Goal: Information Seeking & Learning: Learn about a topic

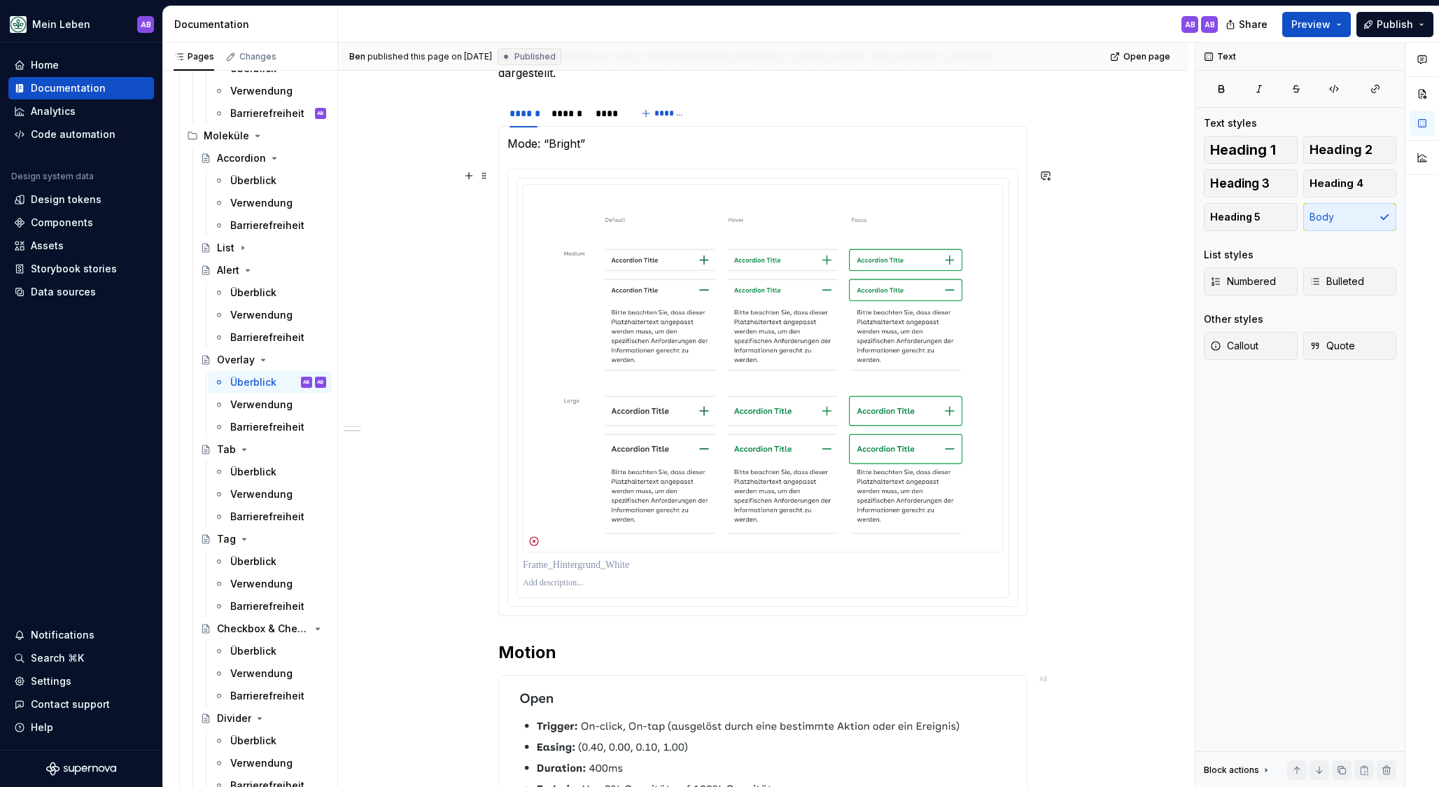
scroll to position [719, 0]
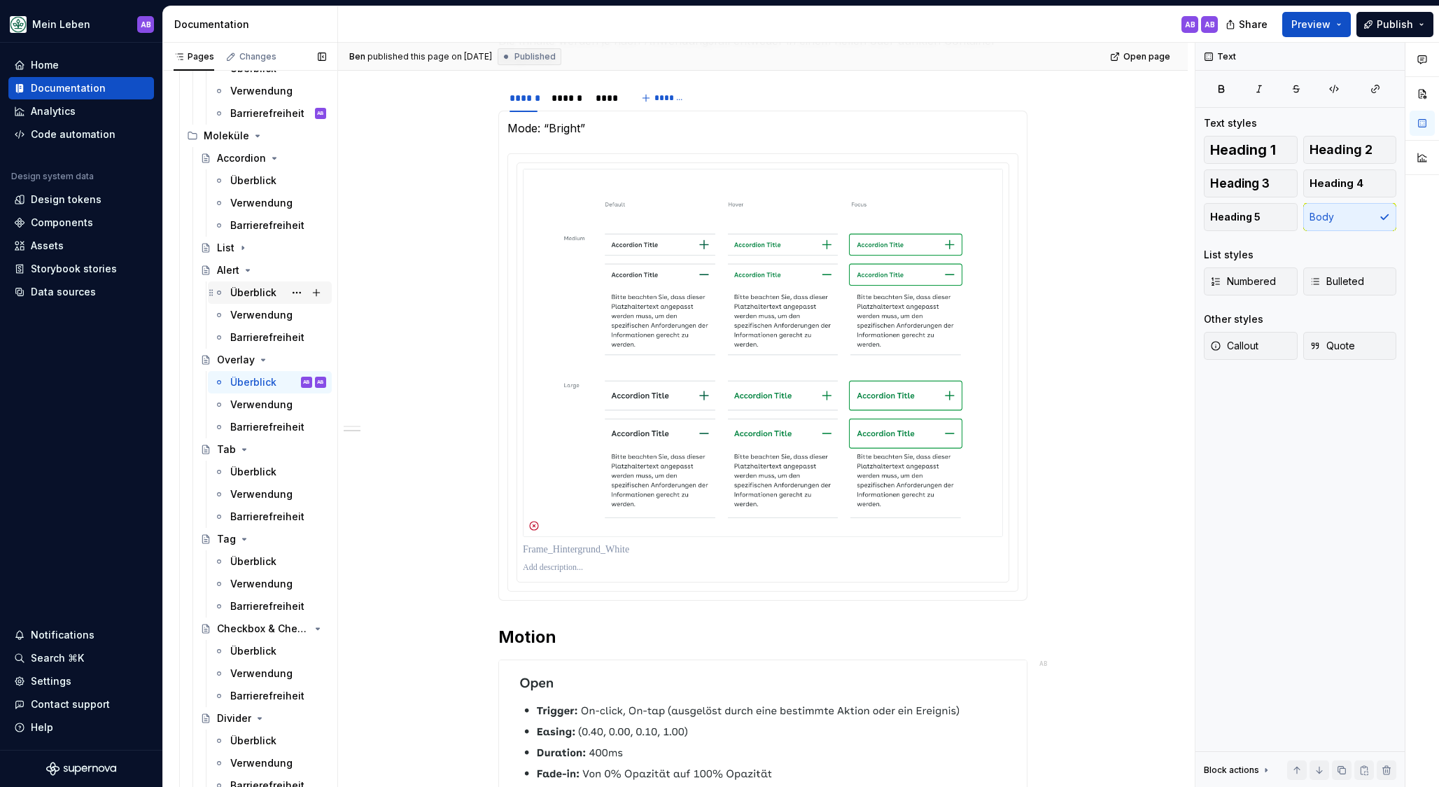
click at [251, 287] on div "Überblick" at bounding box center [253, 293] width 46 height 14
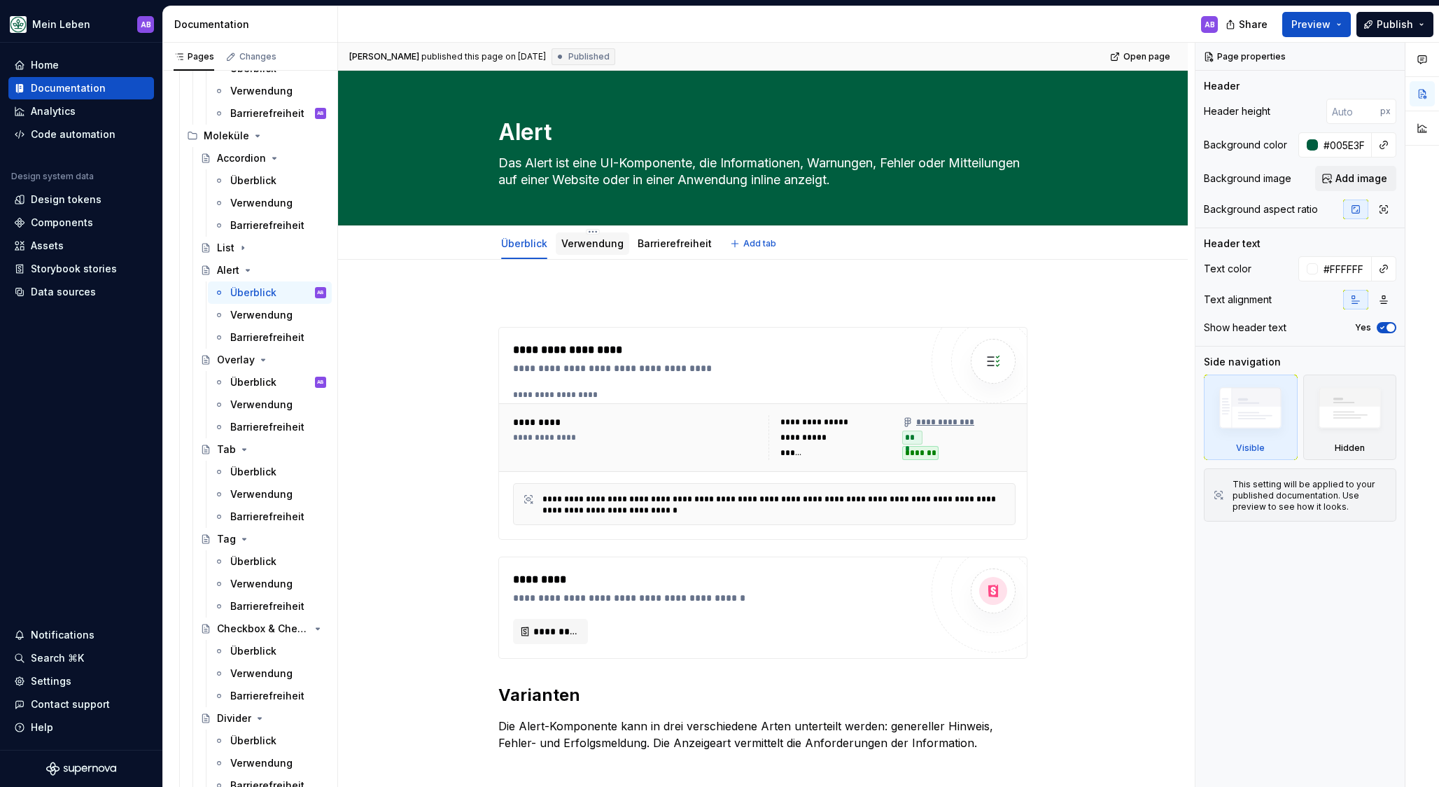
click at [593, 241] on link "Verwendung" at bounding box center [592, 243] width 62 height 12
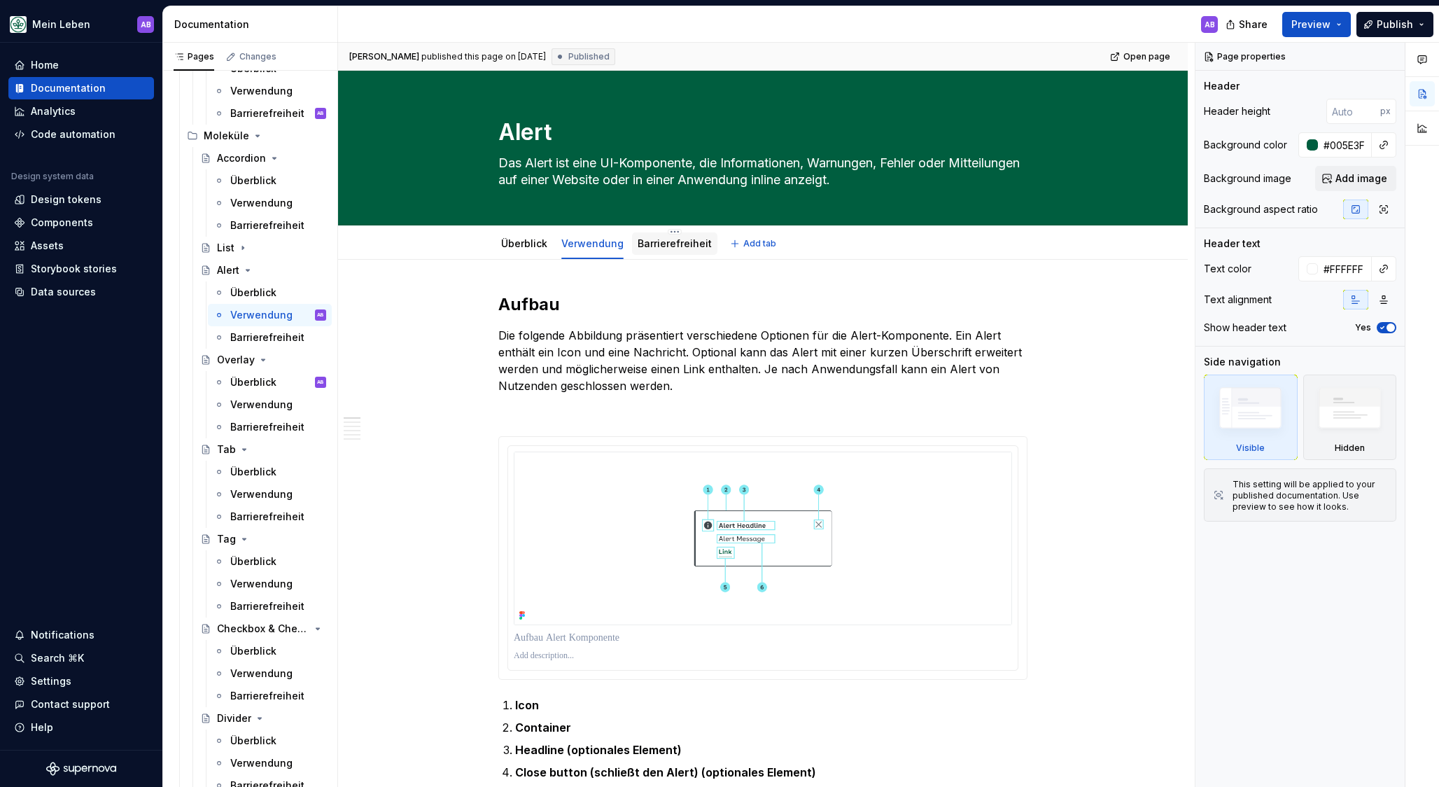
click at [662, 248] on link "Barrierefreiheit" at bounding box center [675, 243] width 74 height 12
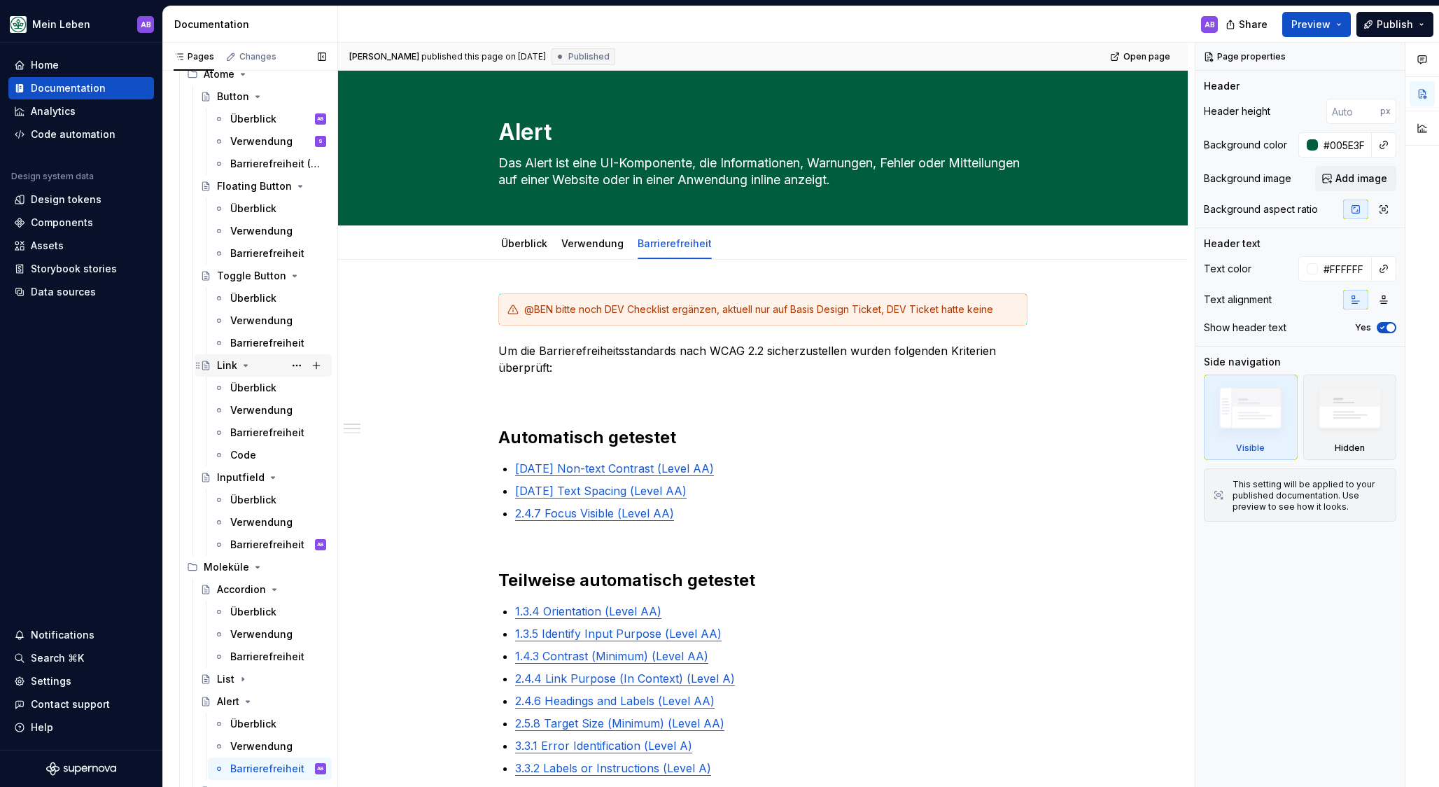
scroll to position [437, 0]
click at [244, 388] on div "Überblick" at bounding box center [253, 392] width 46 height 14
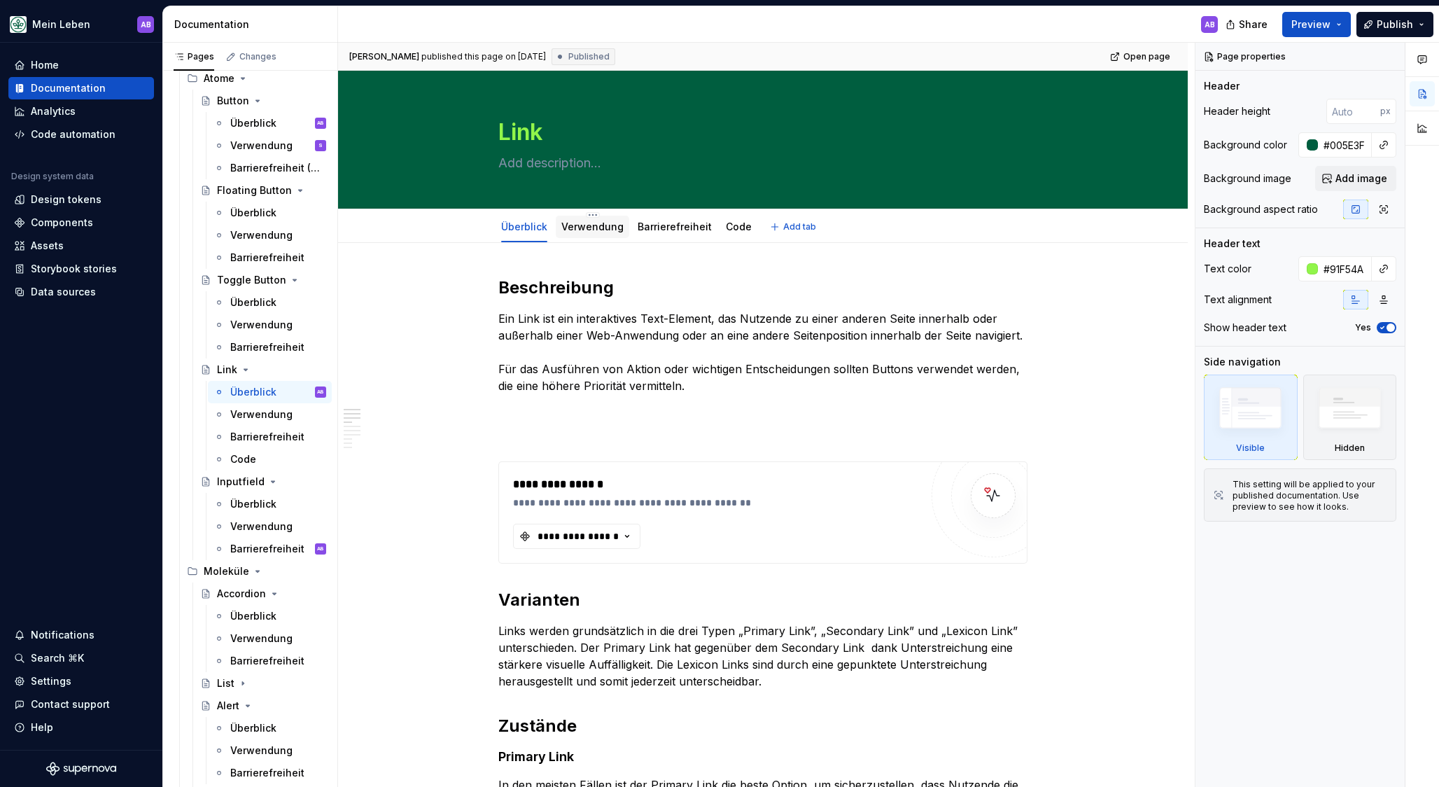
click at [574, 232] on link "Verwendung" at bounding box center [592, 226] width 62 height 12
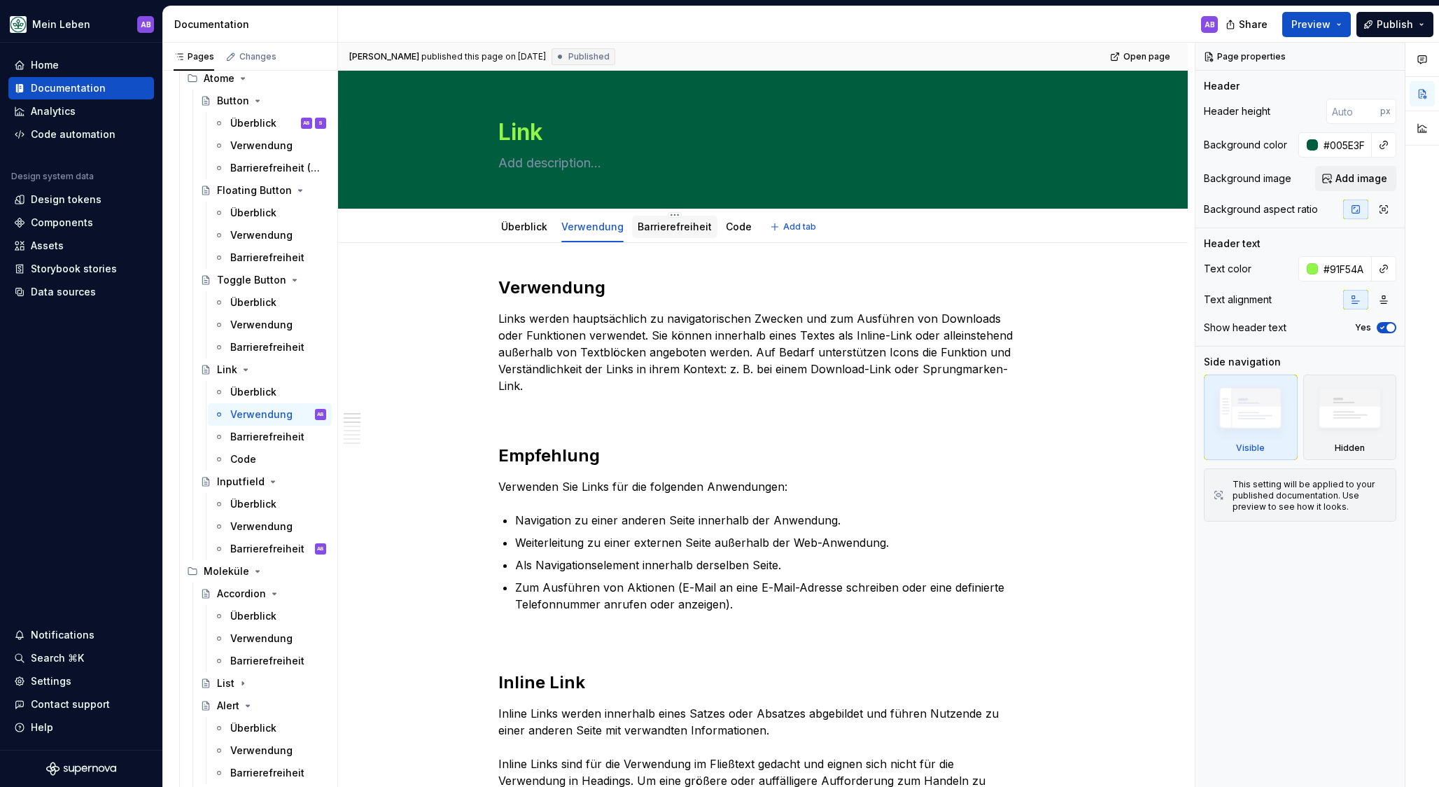
click at [648, 234] on div "Barrierefreiheit" at bounding box center [675, 226] width 74 height 17
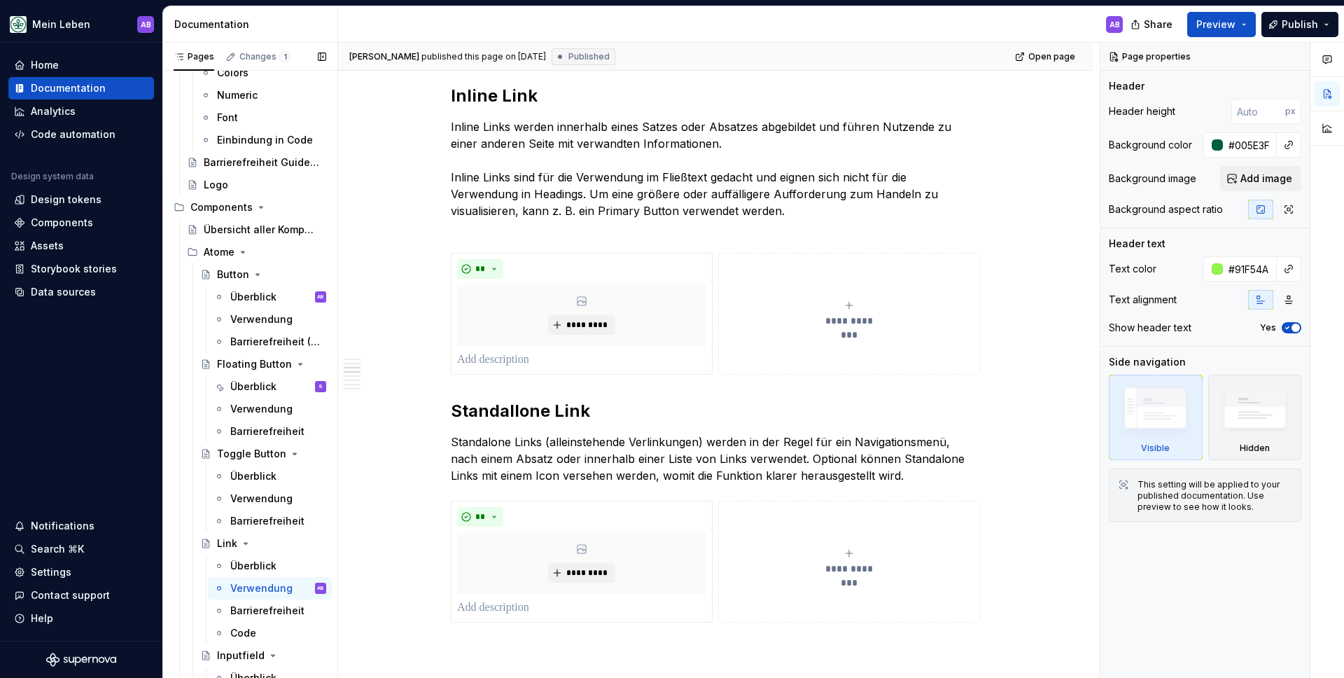
scroll to position [260, 0]
click at [227, 284] on div "Button" at bounding box center [233, 278] width 32 height 14
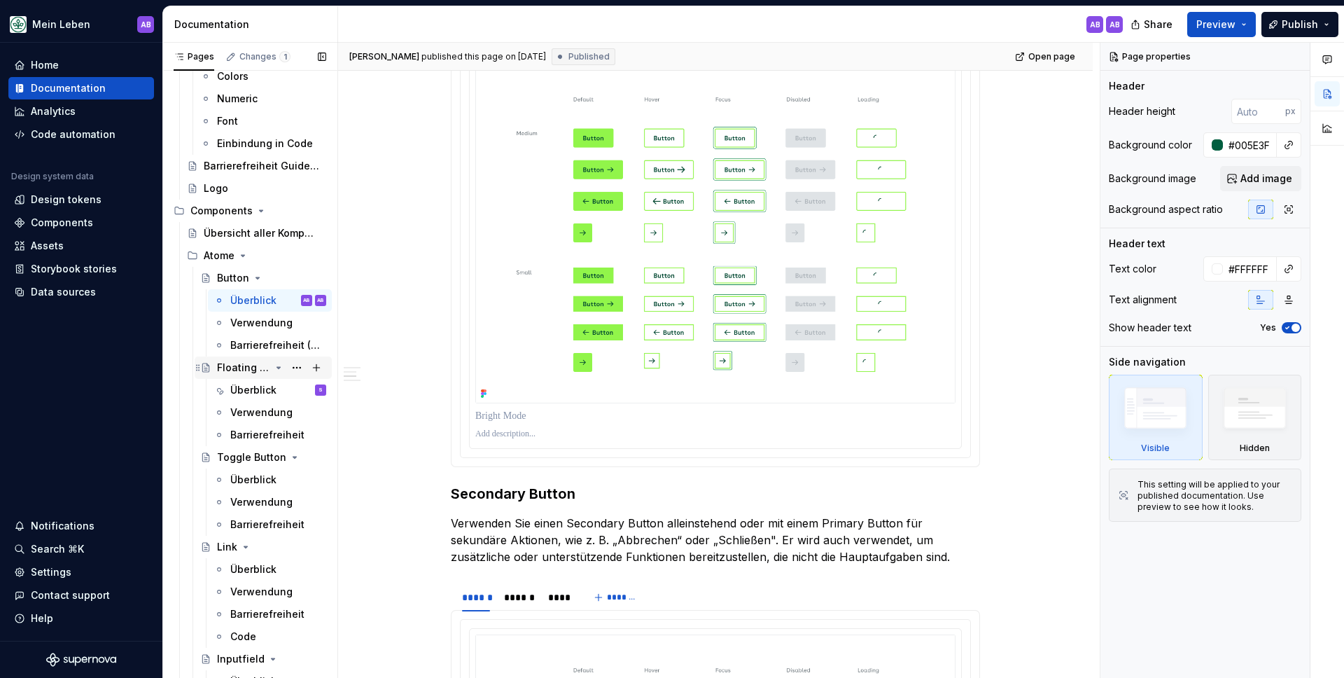
scroll to position [261, 0]
click at [237, 367] on div "Floating Button" at bounding box center [243, 367] width 53 height 14
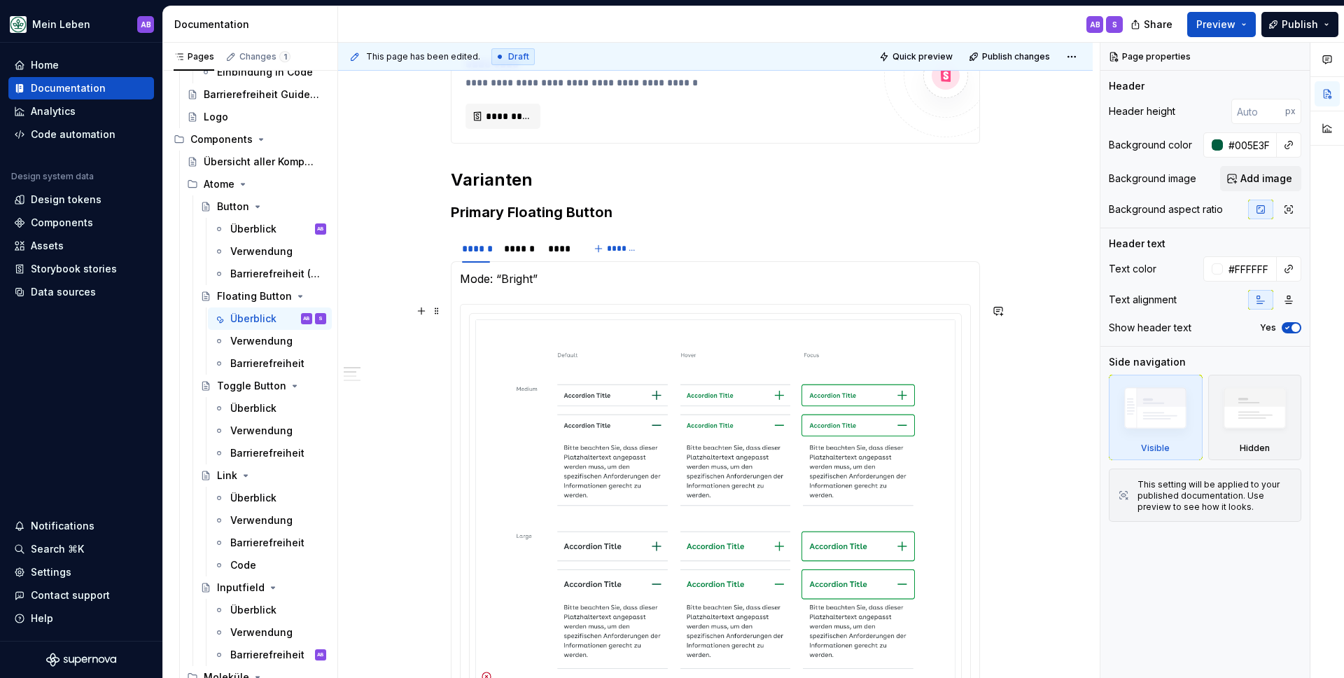
scroll to position [533, 0]
click at [227, 383] on div "Toggle Button" at bounding box center [243, 386] width 53 height 14
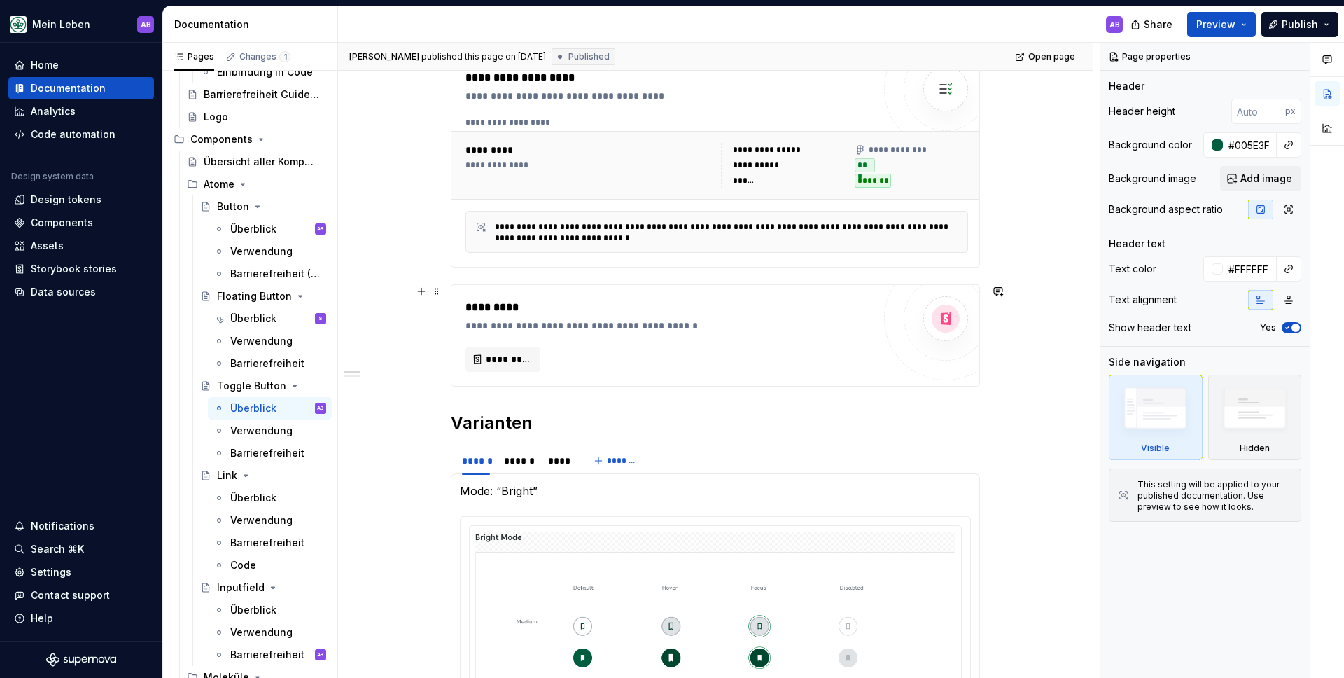
scroll to position [149, 0]
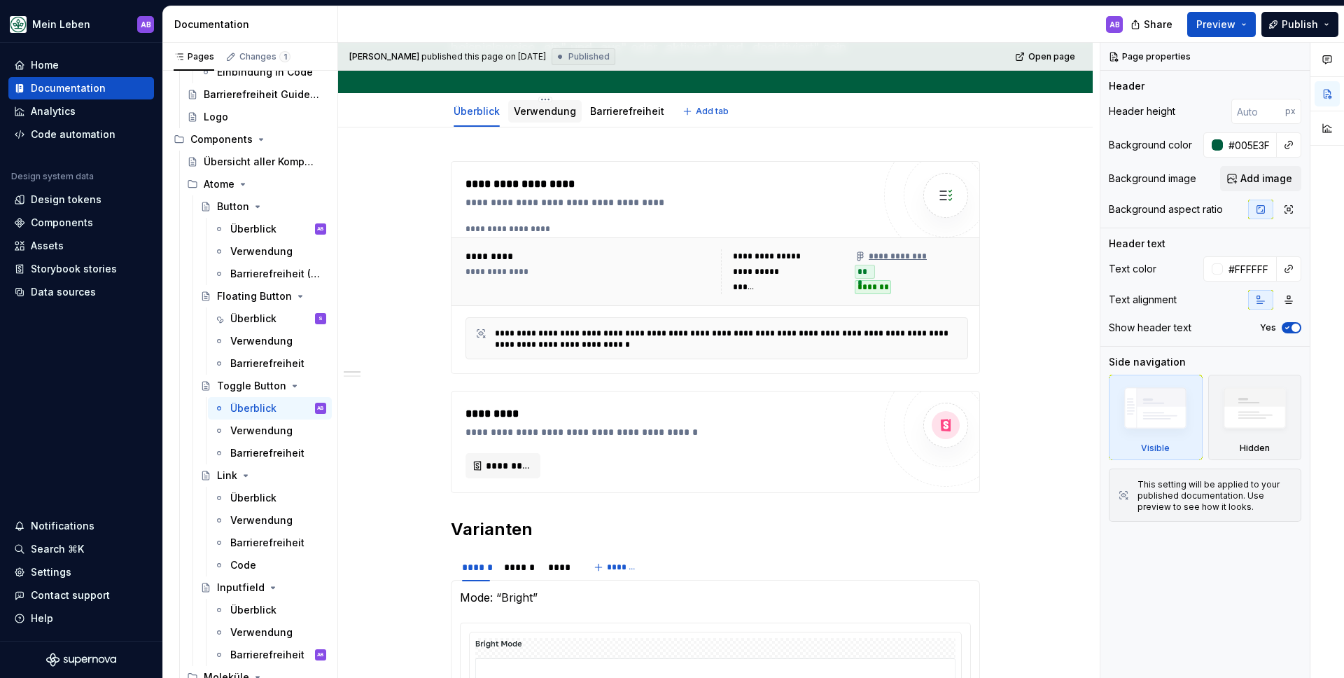
click at [531, 97] on div "Verwendung" at bounding box center [544, 110] width 73 height 29
click at [525, 108] on link "Verwendung" at bounding box center [545, 111] width 62 height 12
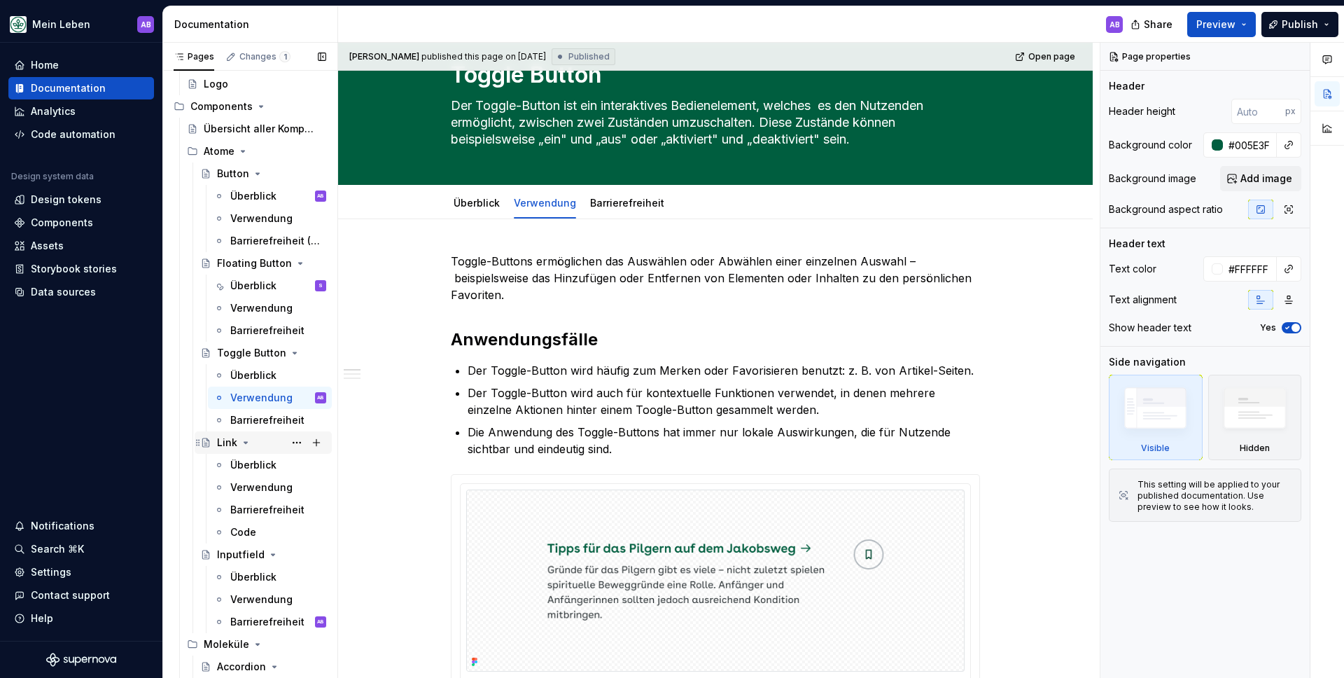
scroll to position [384, 0]
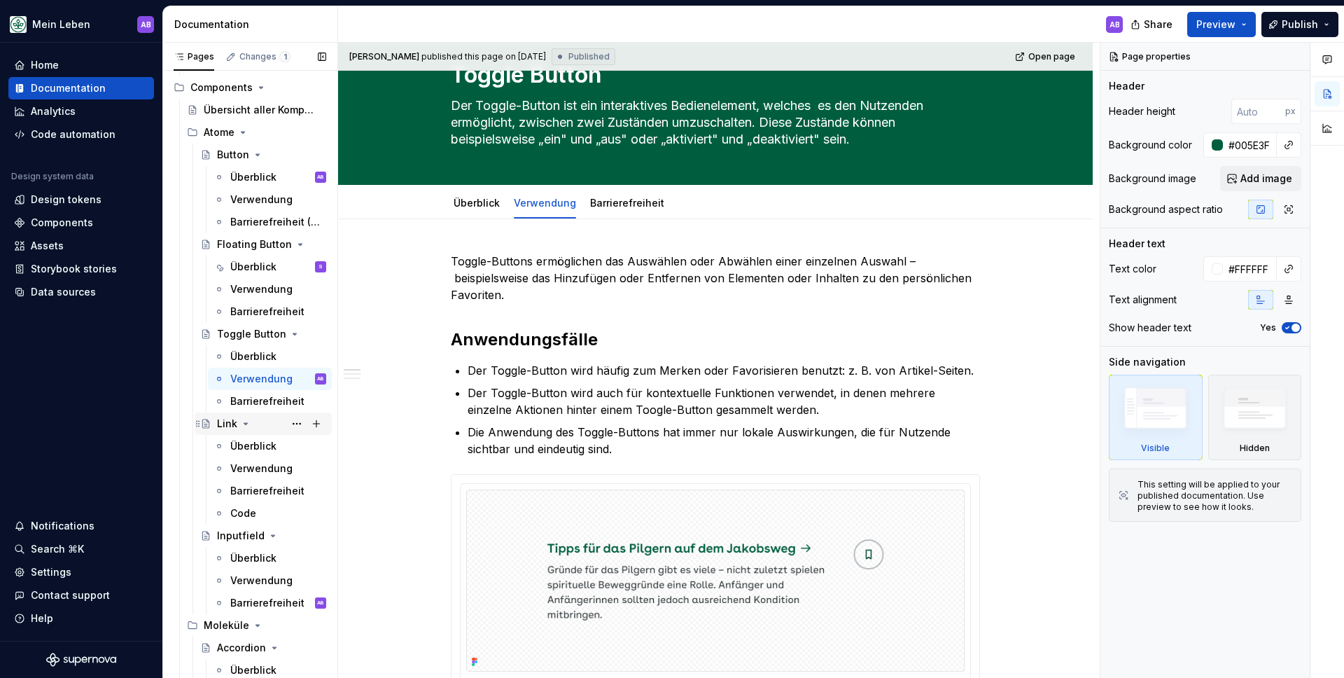
click at [230, 421] on div "Link" at bounding box center [227, 423] width 20 height 14
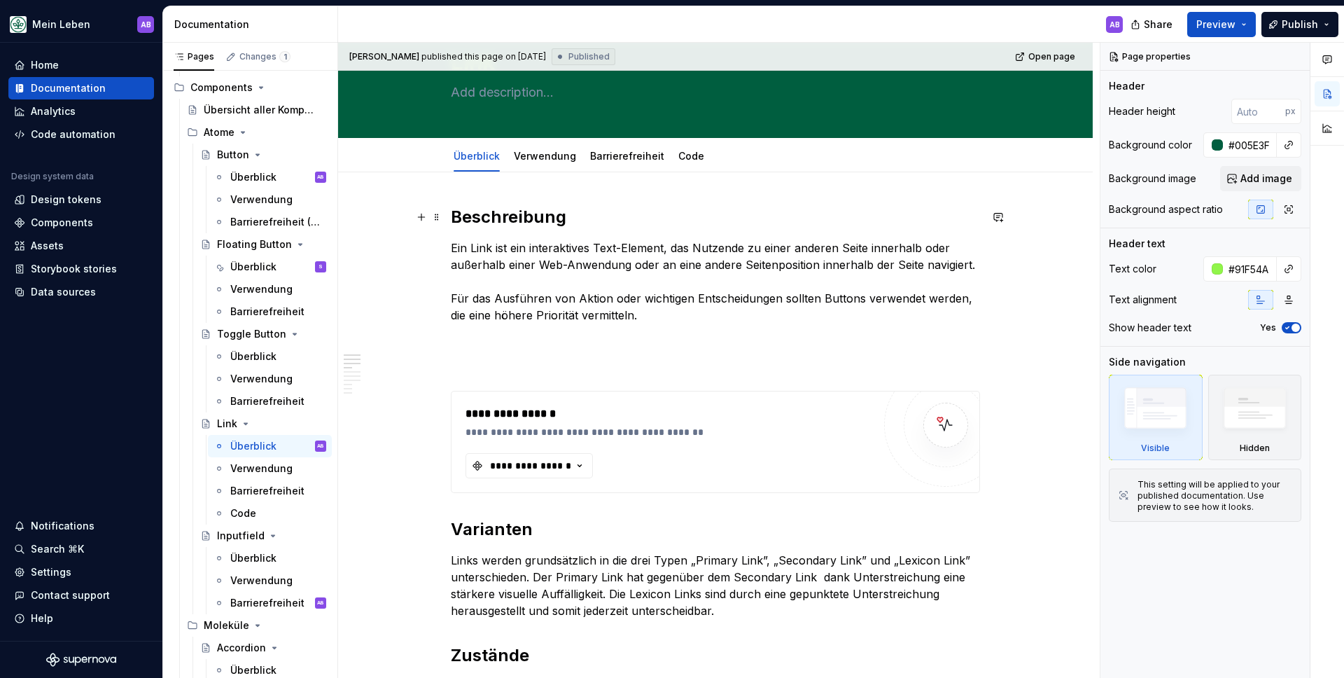
scroll to position [60, 0]
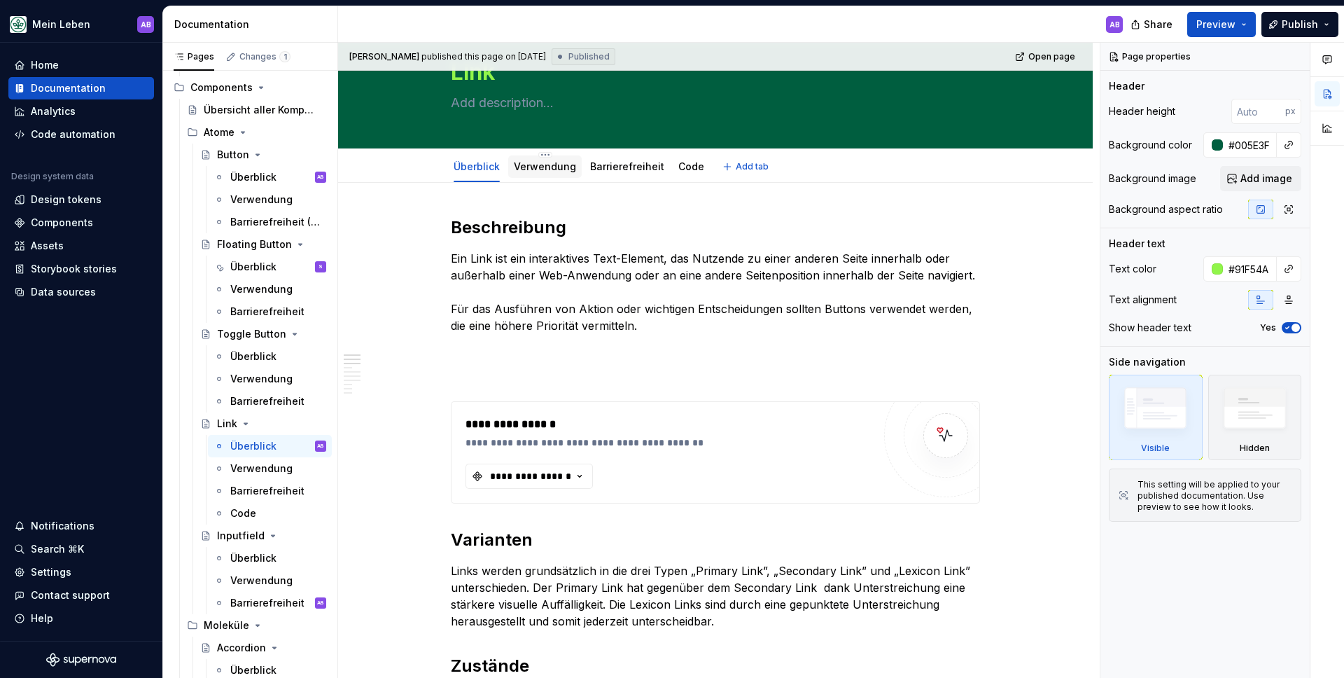
click at [533, 162] on link "Verwendung" at bounding box center [545, 166] width 62 height 12
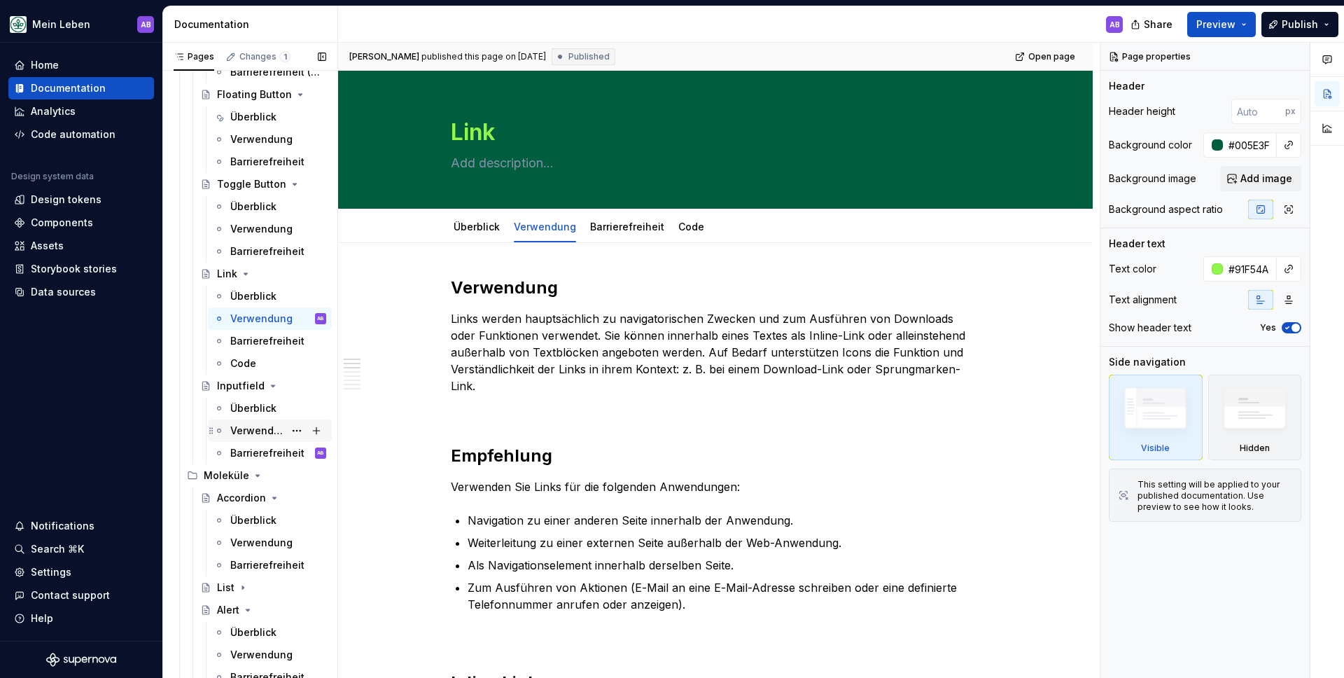
scroll to position [536, 0]
click at [234, 402] on div "Überblick" at bounding box center [253, 405] width 46 height 14
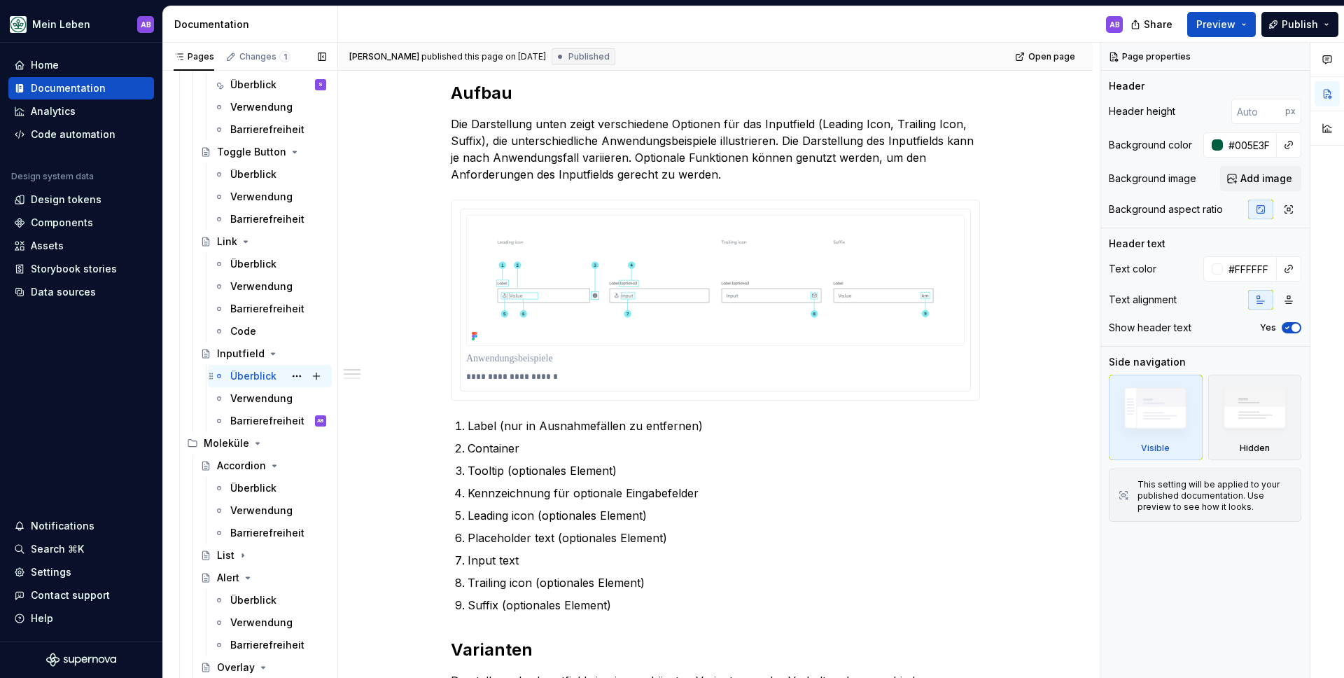
scroll to position [568, 0]
click at [248, 387] on div "Verwendung" at bounding box center [278, 396] width 96 height 20
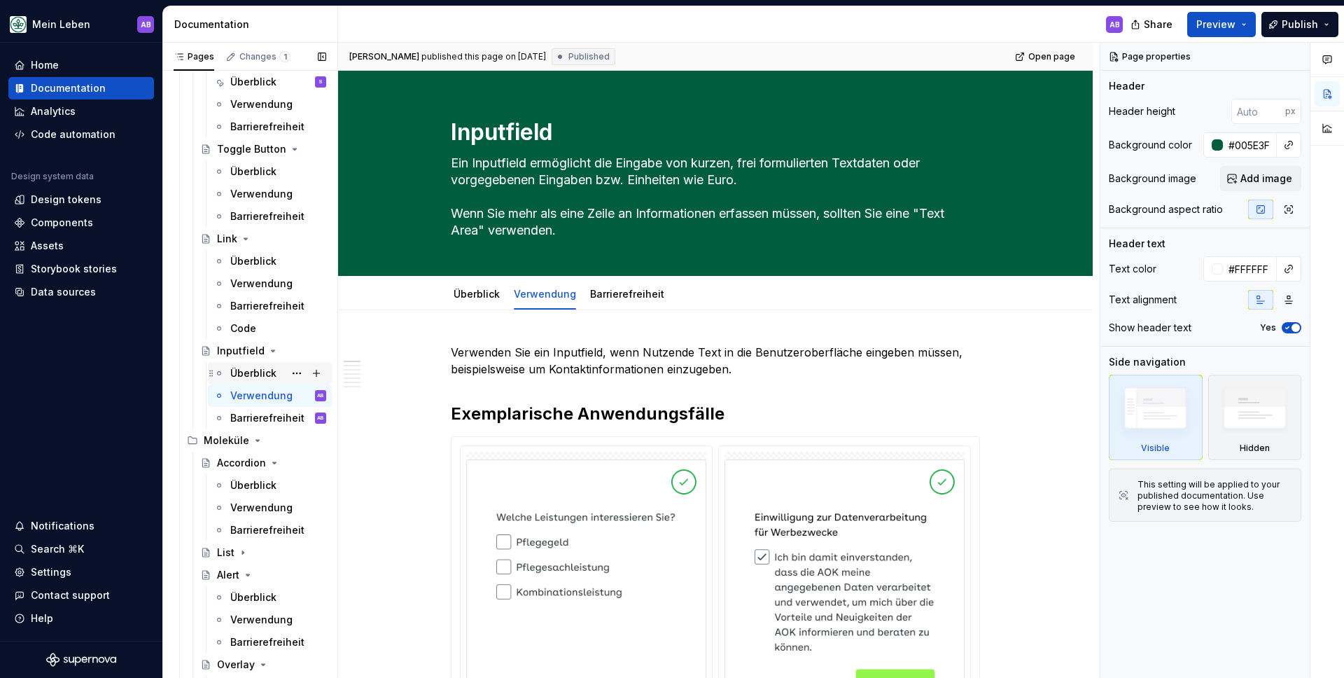
click at [249, 377] on div "Überblick" at bounding box center [253, 373] width 46 height 14
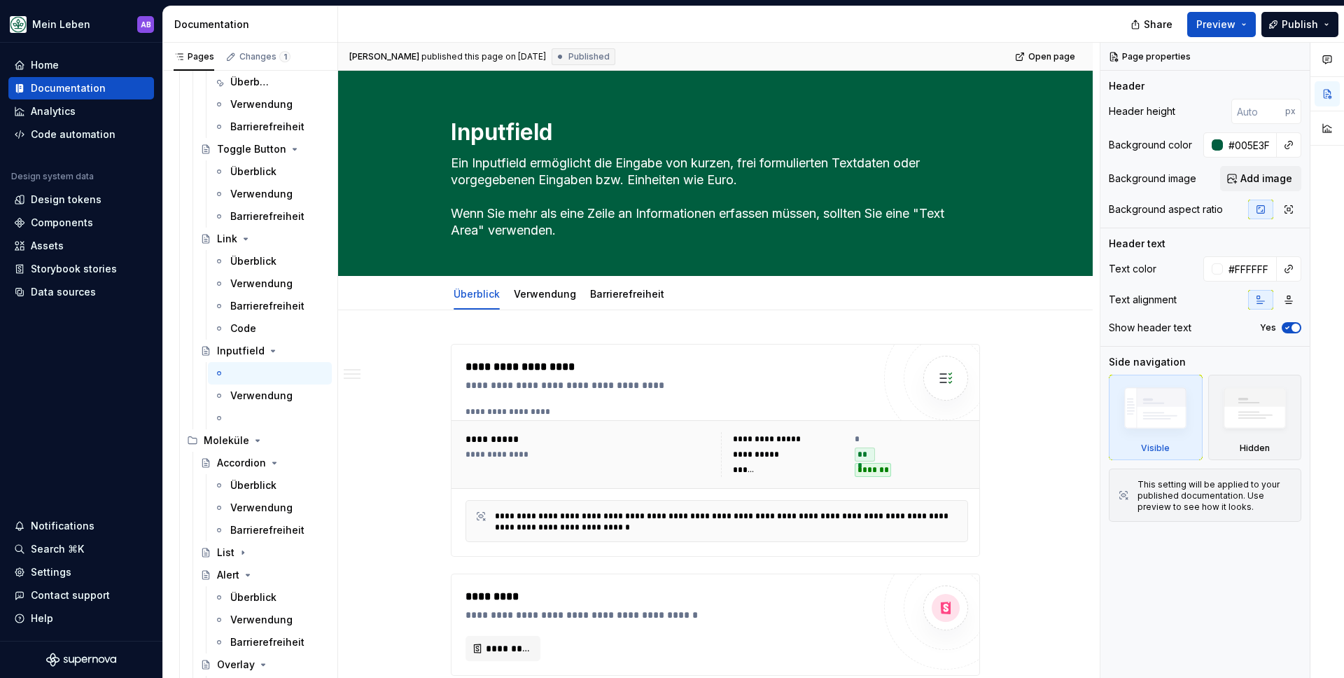
type textarea "*"
